Goal: Find specific page/section: Find specific page/section

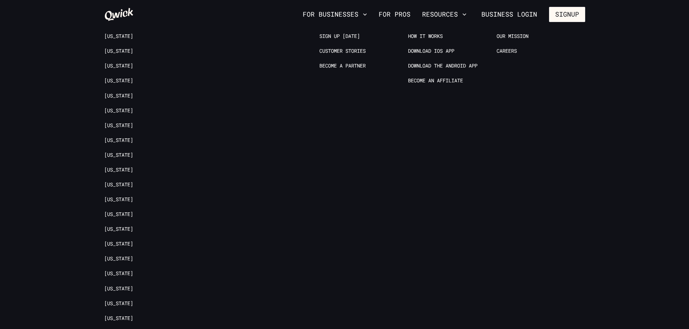
scroll to position [1374, 0]
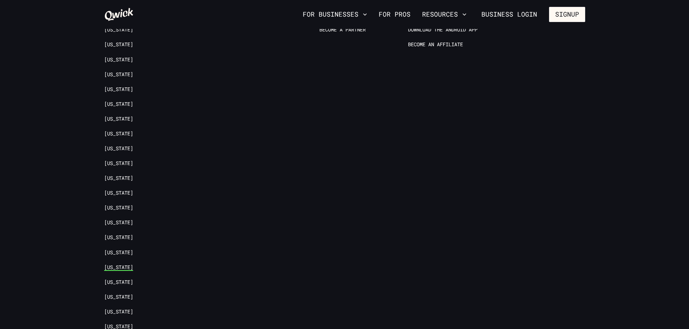
click at [126, 264] on link "[US_STATE]" at bounding box center [118, 267] width 29 height 7
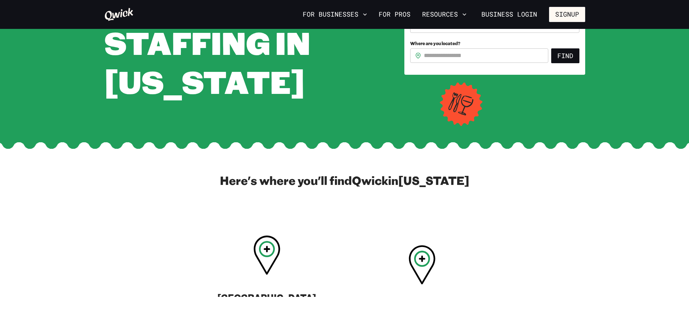
scroll to position [217, 0]
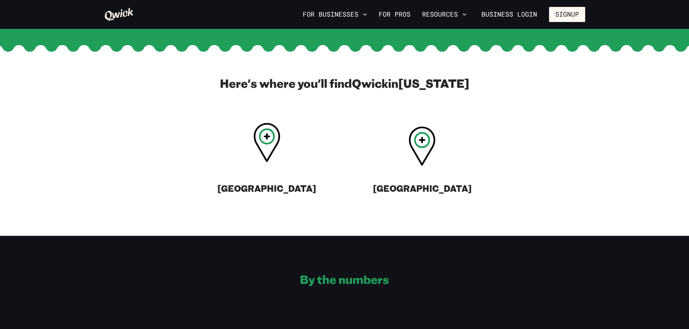
click at [269, 185] on h3 "[GEOGRAPHIC_DATA]" at bounding box center [266, 189] width 99 height 12
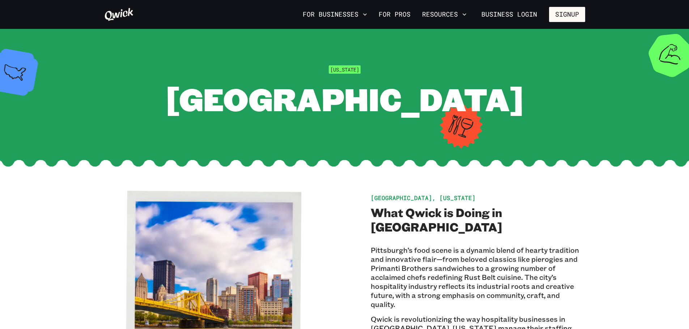
click at [328, 100] on span "[GEOGRAPHIC_DATA]" at bounding box center [345, 99] width 358 height 42
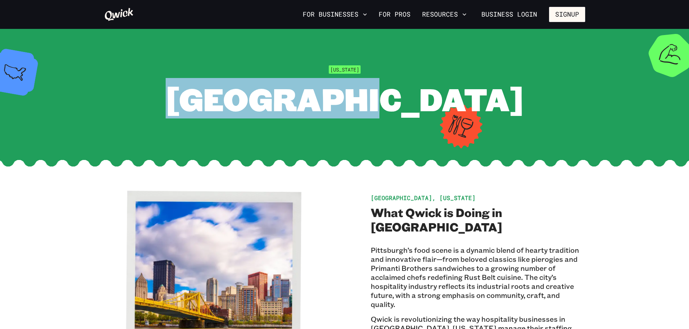
click at [328, 100] on span "[GEOGRAPHIC_DATA]" at bounding box center [345, 99] width 358 height 42
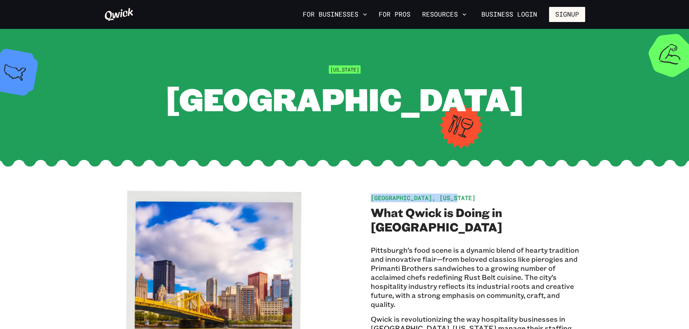
drag, startPoint x: 454, startPoint y: 213, endPoint x: 364, endPoint y: 215, distance: 89.7
click at [364, 215] on div "[GEOGRAPHIC_DATA], [US_STATE] What Qwick is Doing in [GEOGRAPHIC_DATA] [GEOGRAP…" at bounding box center [344, 298] width 481 height 214
copy span "[GEOGRAPHIC_DATA], [US_STATE]"
